Goal: Task Accomplishment & Management: Complete application form

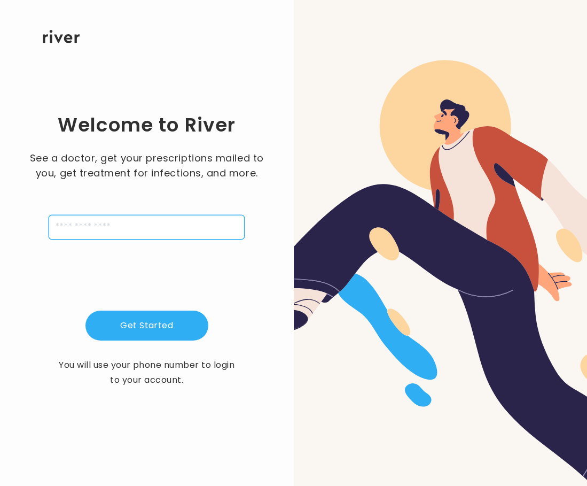
click at [81, 222] on input "tel" at bounding box center [147, 227] width 196 height 25
type input "**********"
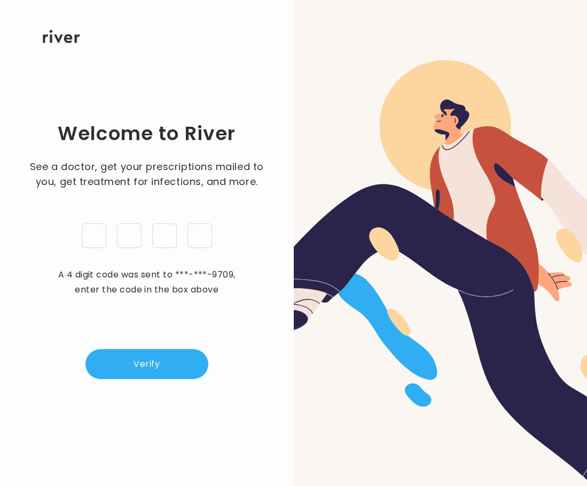
type input "*"
click at [168, 235] on input "*" at bounding box center [164, 235] width 25 height 25
click at [139, 237] on input "*" at bounding box center [129, 235] width 25 height 25
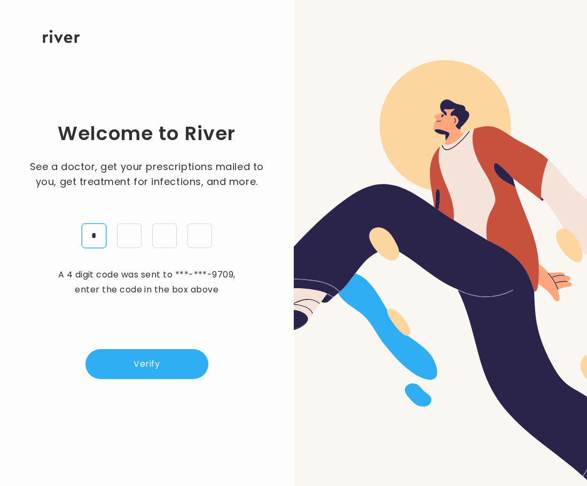
drag, startPoint x: 100, startPoint y: 231, endPoint x: 108, endPoint y: 252, distance: 22.8
click at [100, 231] on input "*" at bounding box center [94, 235] width 25 height 25
type input "*"
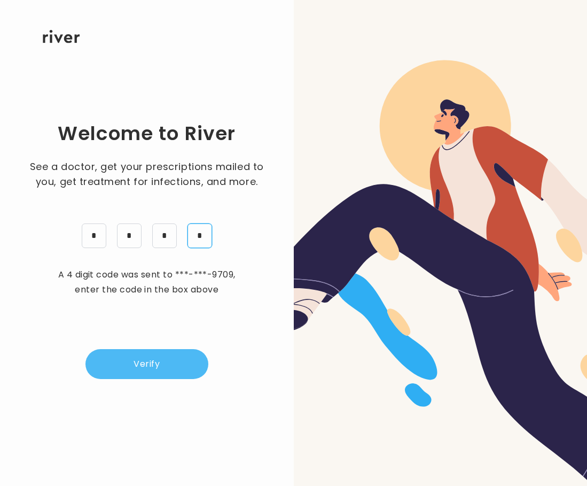
type input "*"
click at [144, 363] on button "Verify" at bounding box center [147, 364] width 123 height 30
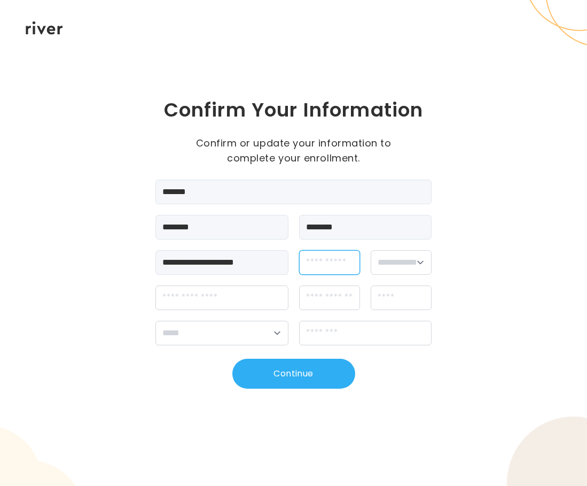
click at [329, 266] on input "dateOfBirth" at bounding box center [329, 262] width 61 height 25
type input "**********"
click at [413, 261] on select "**********" at bounding box center [401, 262] width 61 height 25
select select "******"
click at [371, 250] on select "**********" at bounding box center [401, 262] width 61 height 25
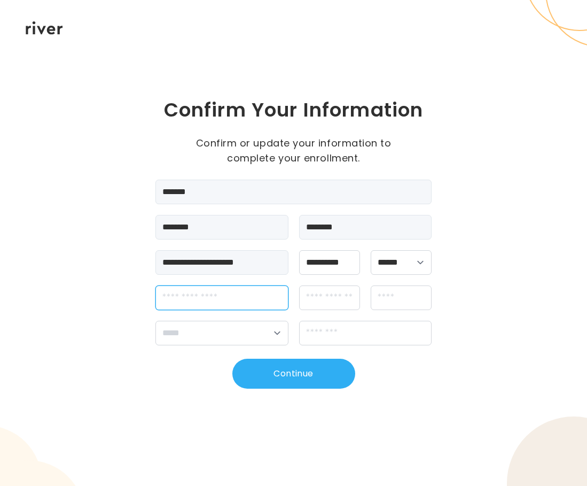
click at [239, 293] on input "streetAddress" at bounding box center [222, 297] width 133 height 25
type input "**********"
type input "*******"
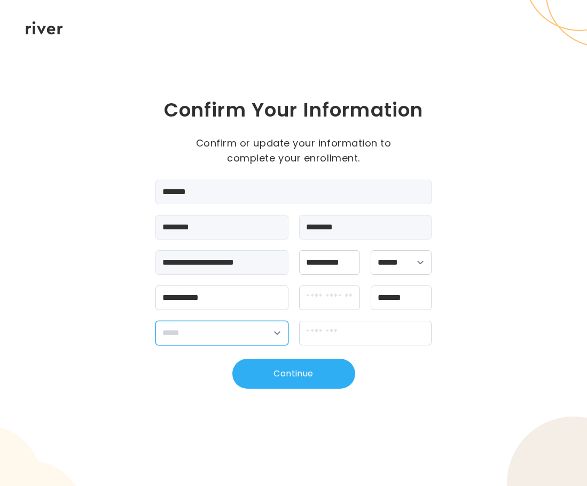
select select "**"
type input "*****"
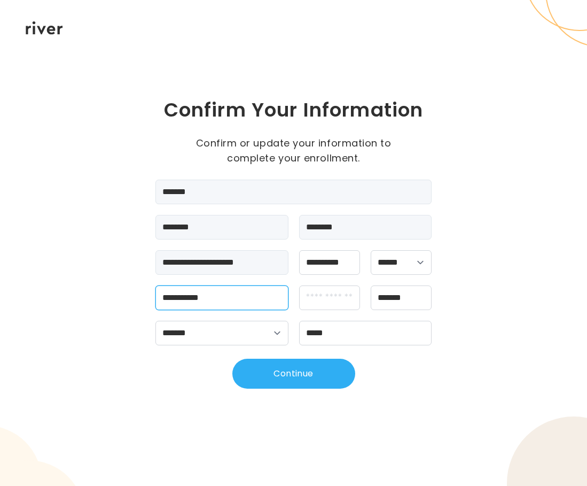
type input "**********"
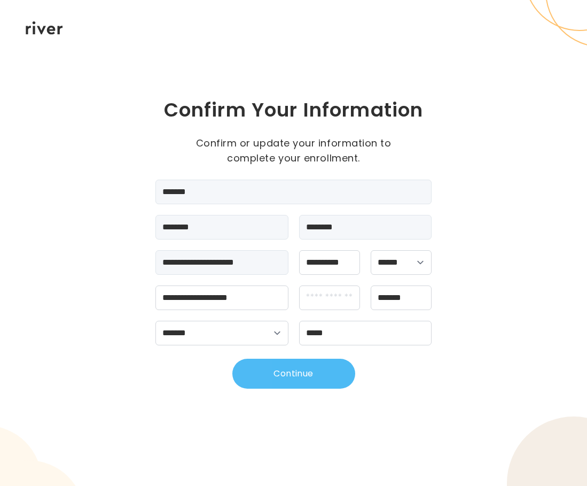
click at [305, 381] on button "Continue" at bounding box center [293, 374] width 123 height 30
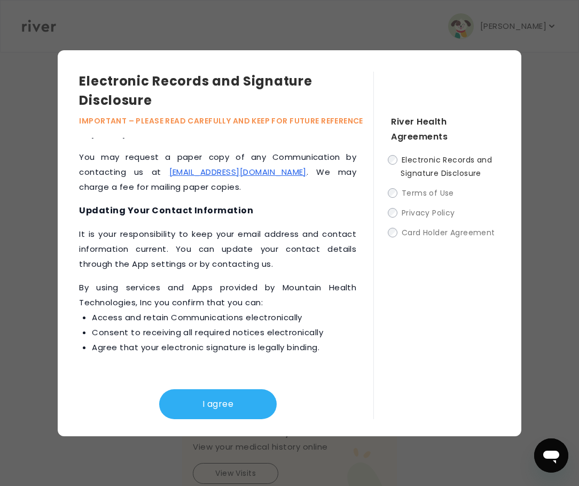
scroll to position [214, 0]
click at [223, 408] on button "I agree" at bounding box center [218, 404] width 118 height 30
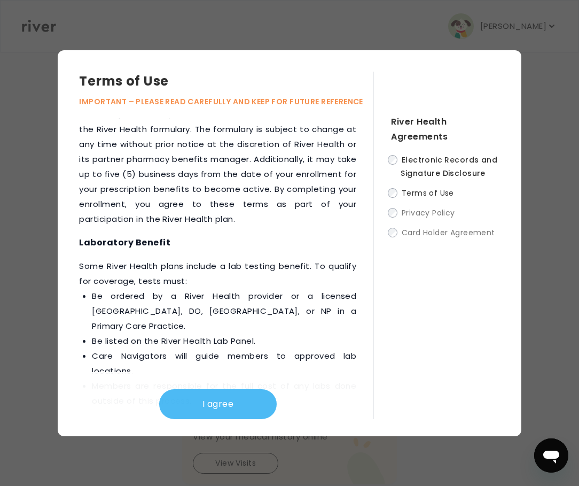
scroll to position [1959, 0]
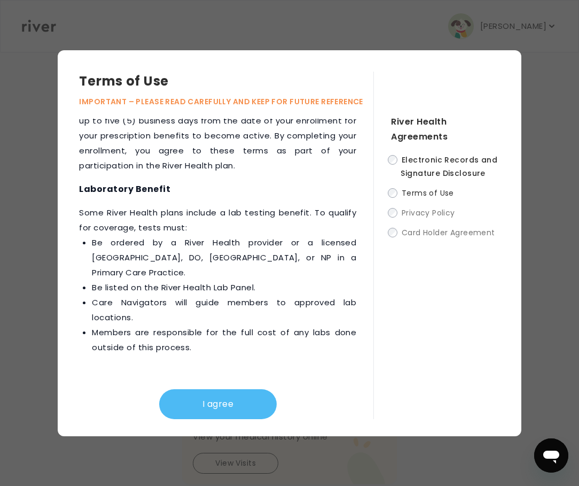
click at [244, 405] on button "I agree" at bounding box center [218, 404] width 118 height 30
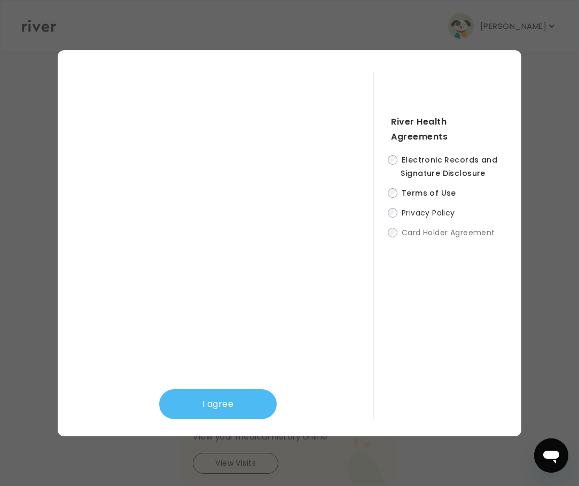
click at [246, 401] on button "I agree" at bounding box center [218, 404] width 118 height 30
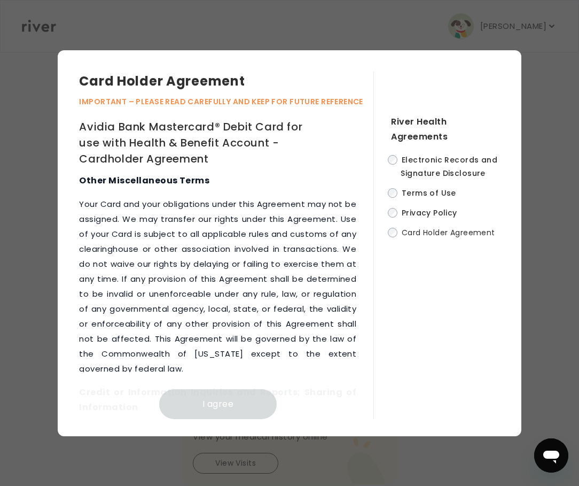
scroll to position [7521, 0]
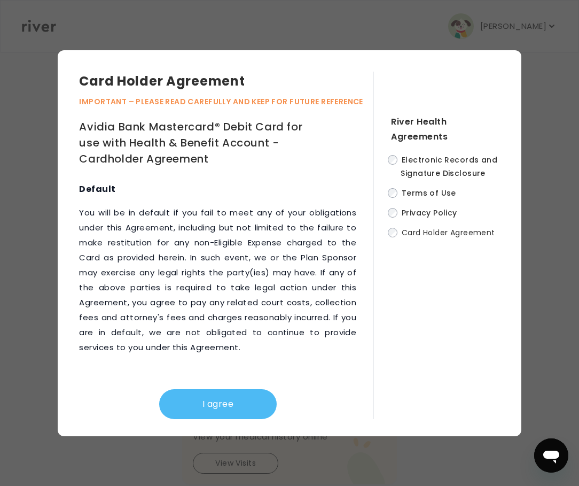
click at [228, 405] on button "I agree" at bounding box center [218, 404] width 118 height 30
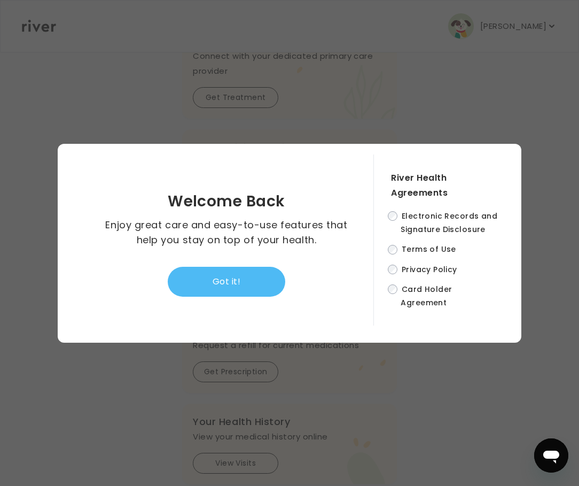
click at [230, 282] on button "Got it!" at bounding box center [227, 282] width 118 height 30
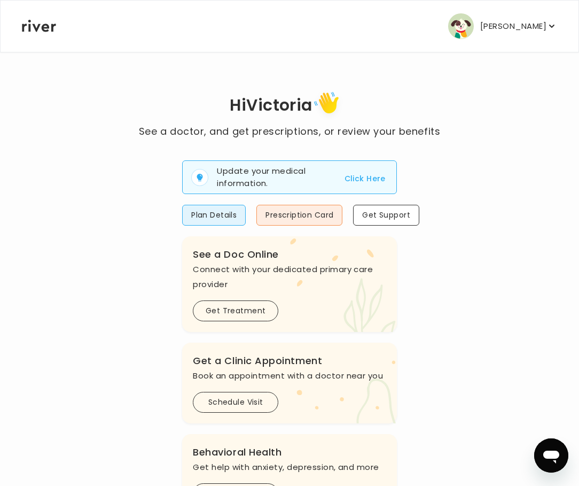
scroll to position [0, 0]
click at [361, 180] on button "Click Here" at bounding box center [365, 179] width 41 height 13
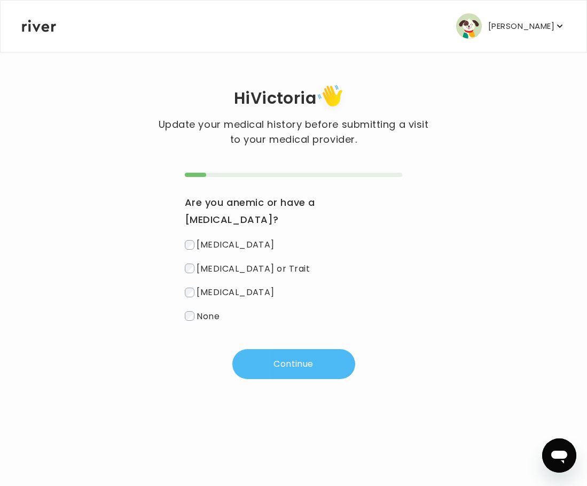
click at [294, 351] on button "Continue" at bounding box center [293, 364] width 123 height 30
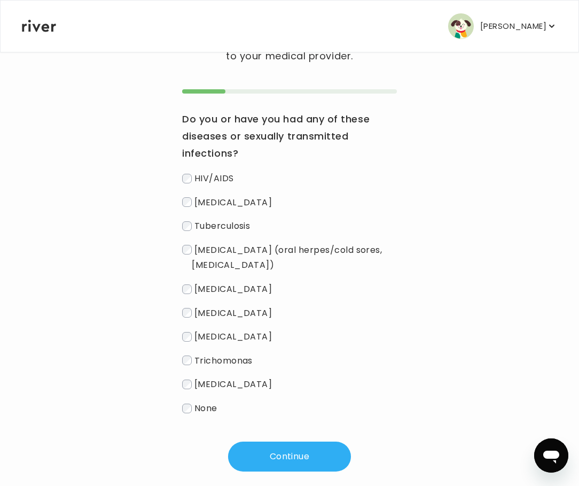
scroll to position [99, 0]
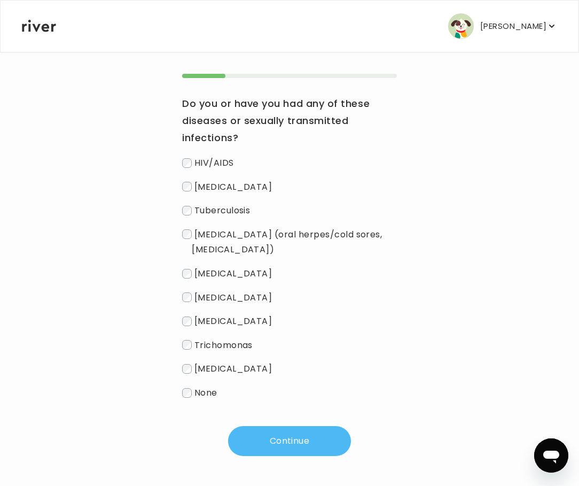
click at [330, 438] on button "Continue" at bounding box center [289, 441] width 123 height 30
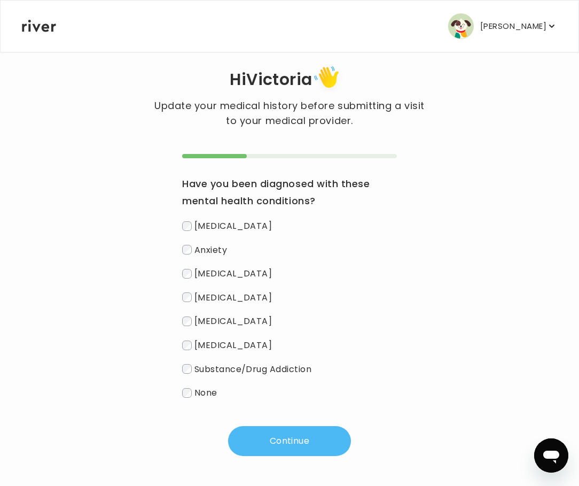
scroll to position [19, 0]
click at [284, 436] on button "Continue" at bounding box center [289, 441] width 123 height 30
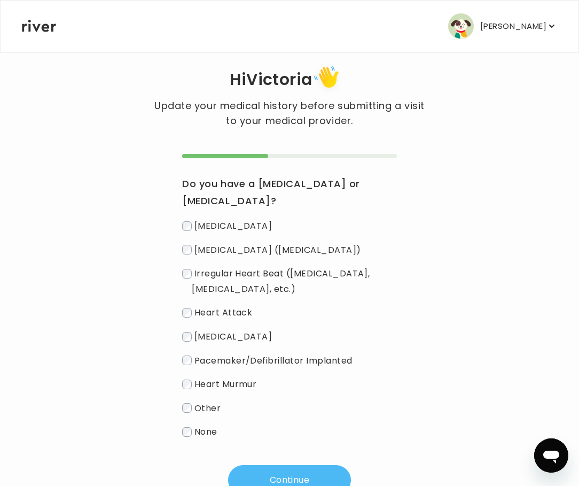
click at [267, 471] on button "Continue" at bounding box center [289, 480] width 123 height 30
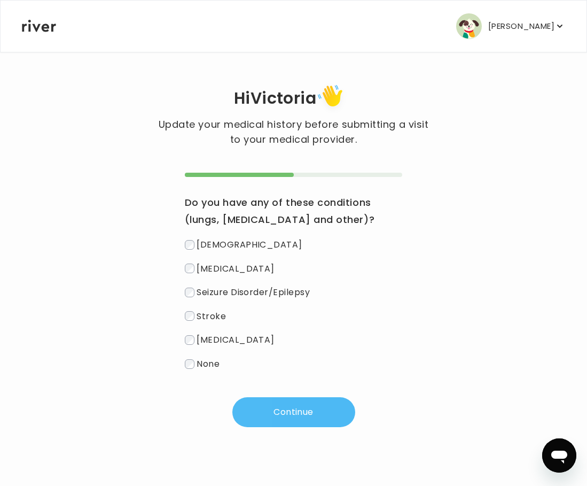
click at [271, 414] on button "Continue" at bounding box center [293, 412] width 123 height 30
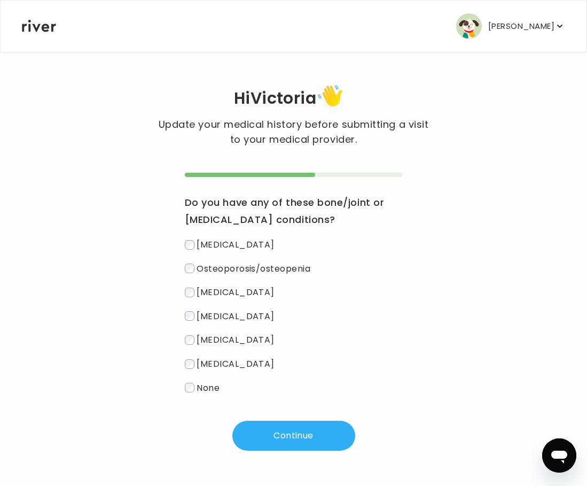
click at [196, 386] on label "None" at bounding box center [294, 387] width 218 height 15
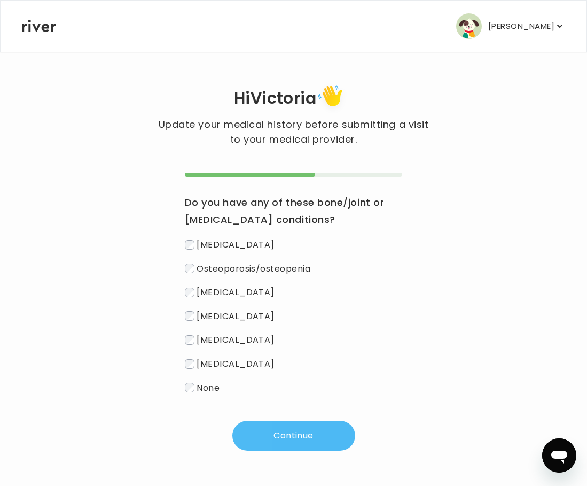
click at [257, 430] on button "Continue" at bounding box center [293, 436] width 123 height 30
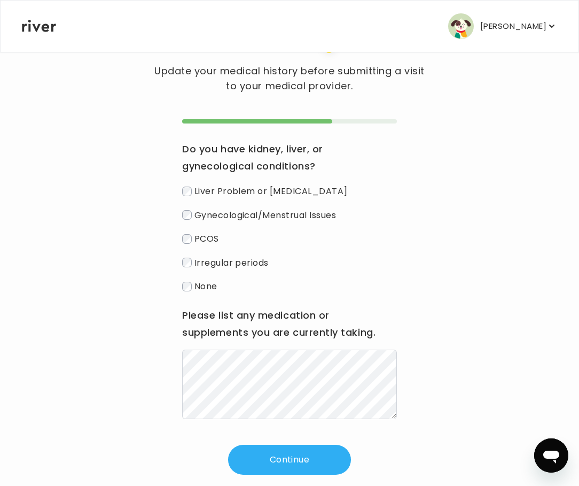
scroll to position [72, 0]
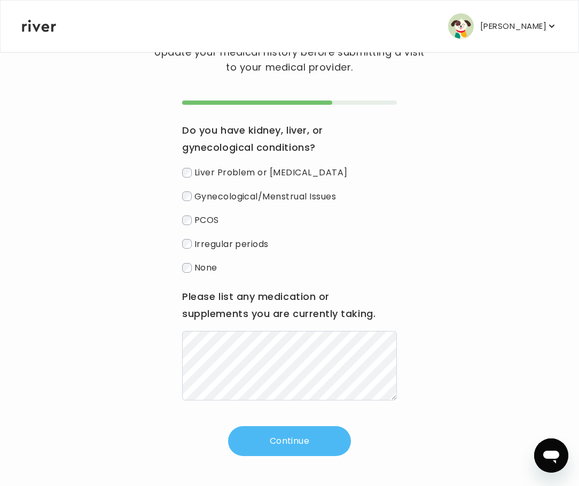
click at [285, 439] on button "Continue" at bounding box center [289, 441] width 123 height 30
click at [282, 446] on button "Continue" at bounding box center [289, 441] width 123 height 30
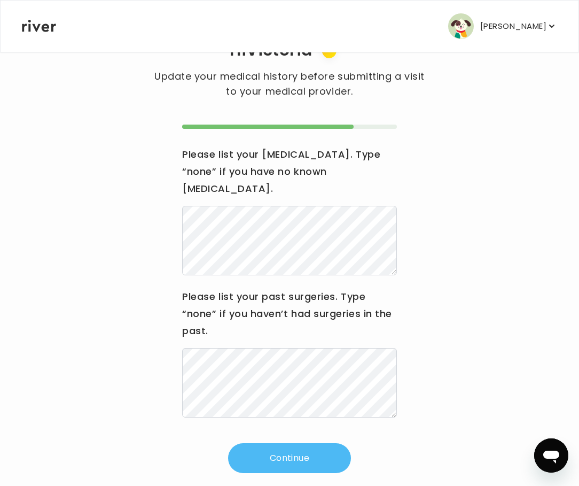
click at [277, 445] on button "Continue" at bounding box center [289, 458] width 123 height 30
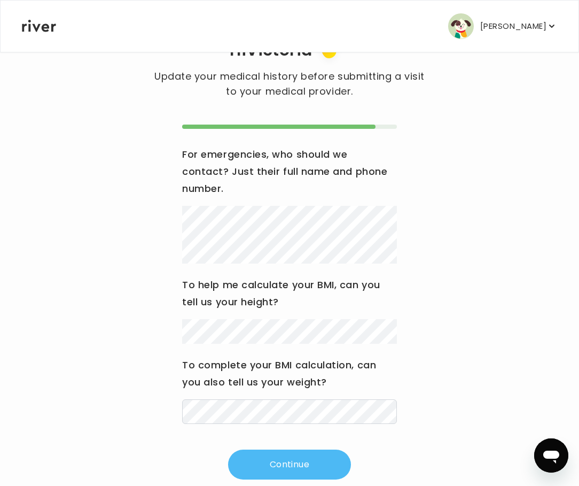
click at [293, 451] on button "Continue" at bounding box center [289, 464] width 123 height 30
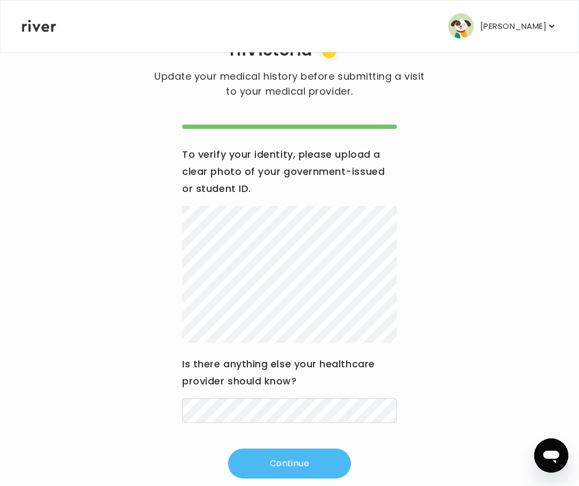
click at [280, 463] on button "Continue" at bounding box center [289, 463] width 123 height 30
click at [309, 466] on button "Continue" at bounding box center [289, 463] width 123 height 30
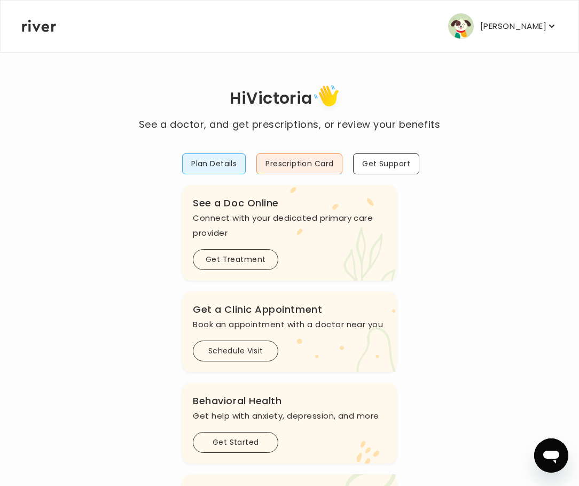
click at [553, 26] on icon "button" at bounding box center [551, 26] width 5 height 3
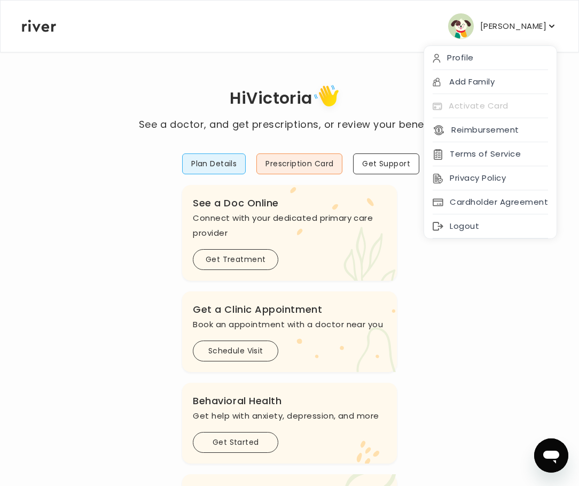
click at [553, 26] on icon "button" at bounding box center [551, 26] width 5 height 3
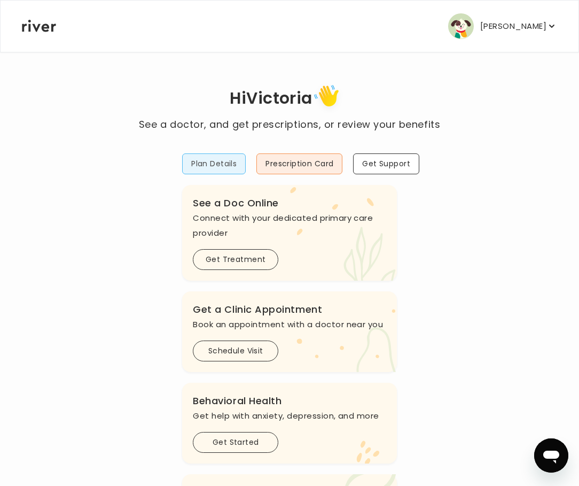
click at [192, 160] on button "Plan Details" at bounding box center [214, 163] width 64 height 21
